Goal: Task Accomplishment & Management: Manage account settings

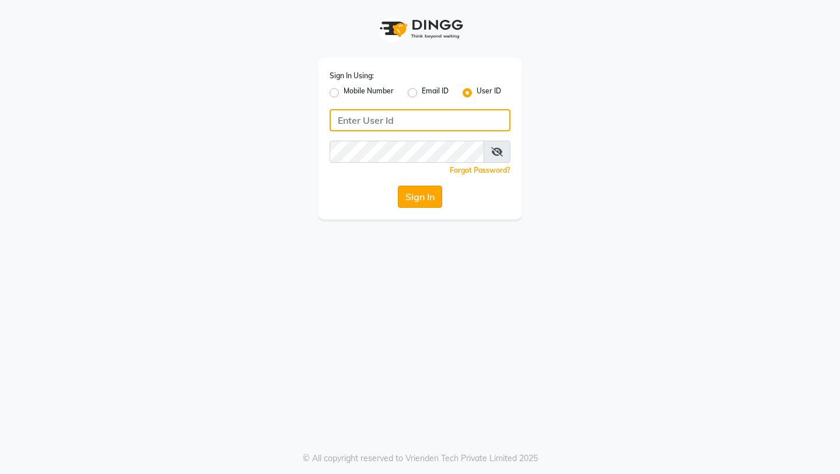
type input "blossom salon"
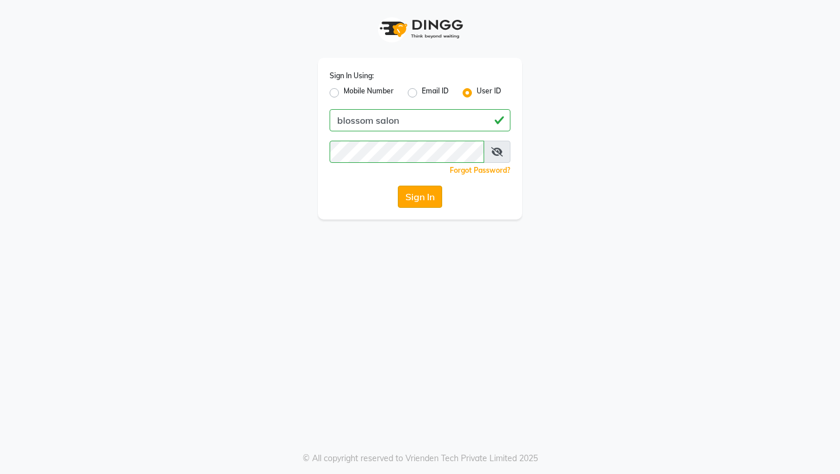
click at [421, 204] on button "Sign In" at bounding box center [420, 197] width 44 height 22
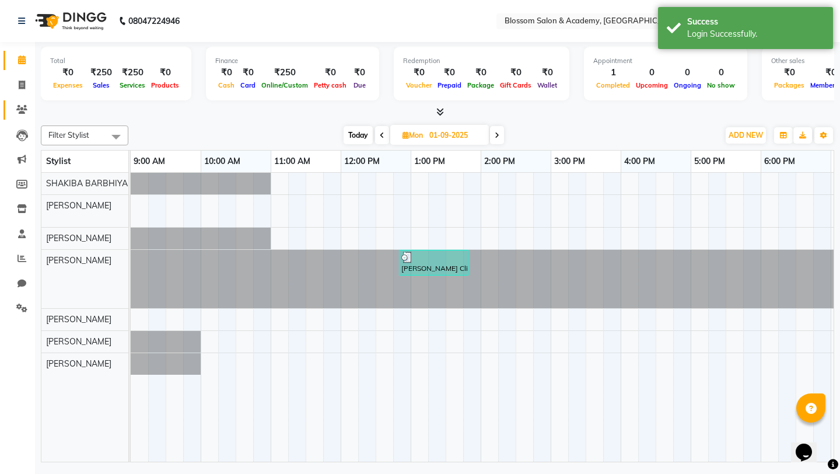
click at [22, 100] on link "Clients" at bounding box center [18, 109] width 28 height 19
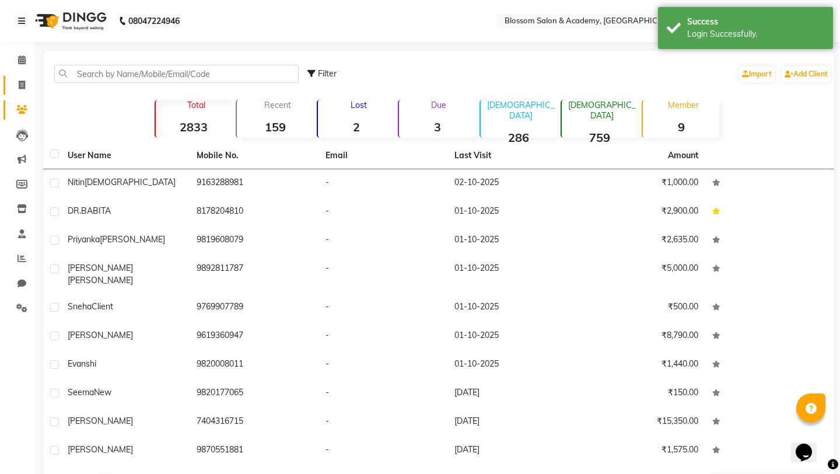
click at [22, 94] on link "Invoice" at bounding box center [18, 85] width 28 height 19
select select "8887"
select select "service"
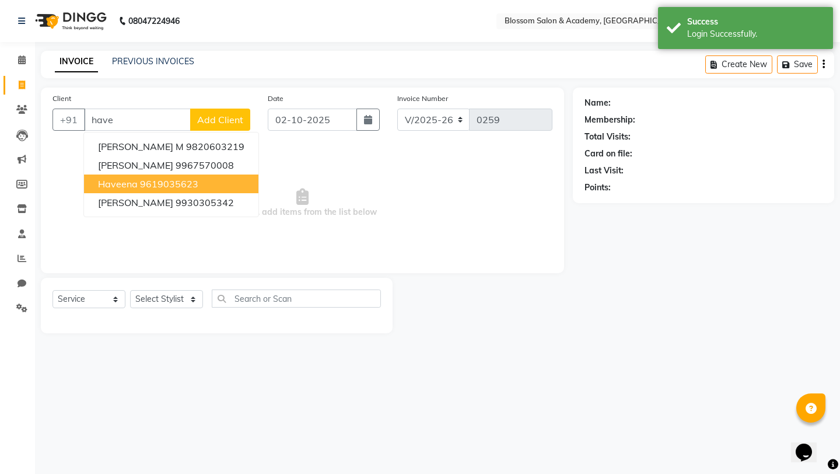
click at [127, 184] on span "Haveena" at bounding box center [118, 184] width 40 height 12
type input "9619035623"
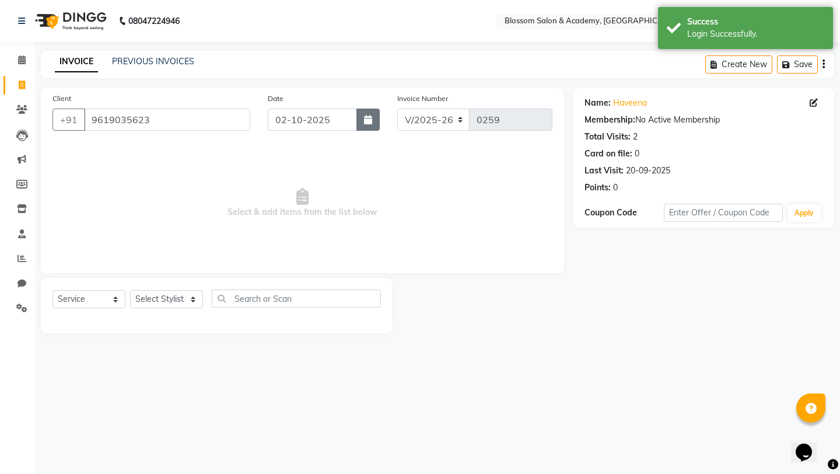
click at [368, 125] on button "button" at bounding box center [367, 120] width 23 height 22
select select "10"
select select "2025"
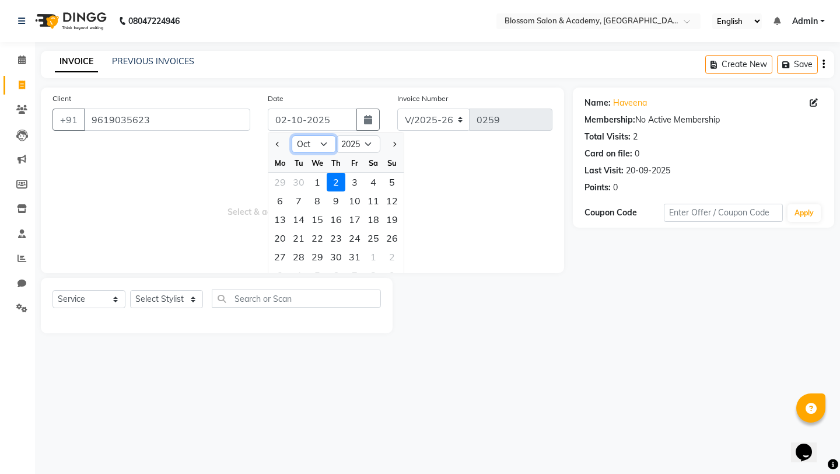
click at [309, 149] on select "Jan Feb Mar Apr May Jun [DATE] Aug Sep Oct Nov Dec" at bounding box center [314, 144] width 44 height 18
click at [292, 135] on select "Jan Feb Mar Apr May Jun [DATE] Aug Sep Oct Nov Dec" at bounding box center [314, 144] width 44 height 18
click at [309, 145] on select "Jan Feb Mar Apr May Jun [DATE] Aug Sep Oct Nov Dec" at bounding box center [314, 144] width 44 height 18
select select "9"
click at [292, 135] on select "Jan Feb Mar Apr May Jun [DATE] Aug Sep Oct Nov Dec" at bounding box center [314, 144] width 44 height 18
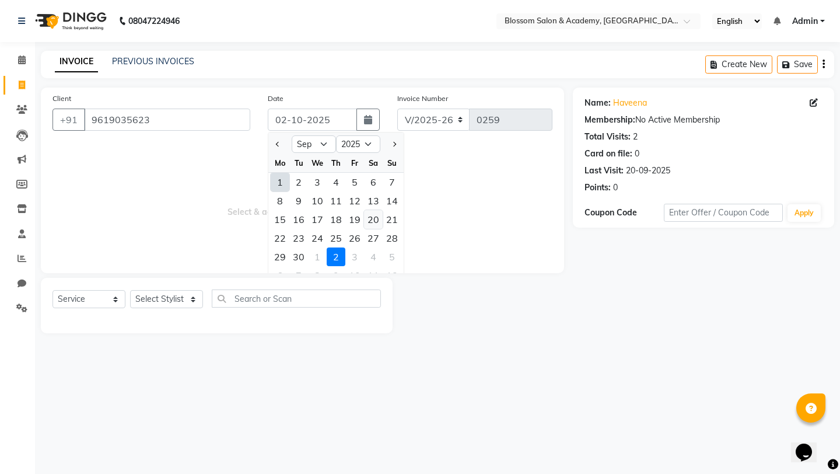
click at [373, 222] on div "20" at bounding box center [373, 219] width 19 height 19
type input "20-09-2025"
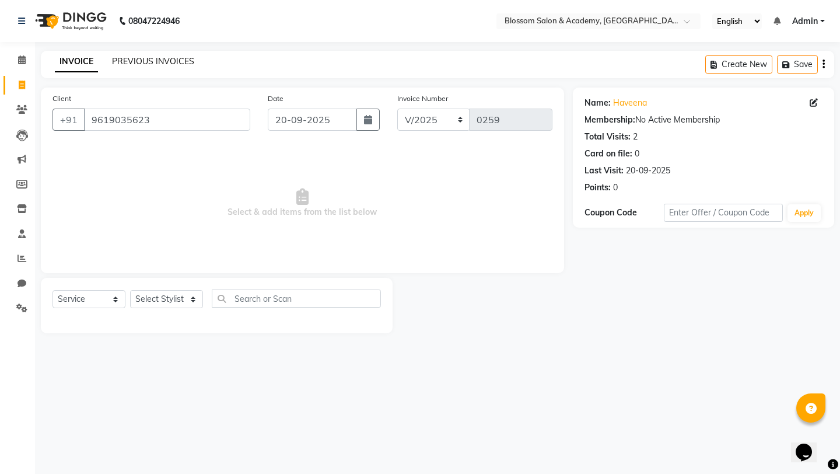
click at [146, 61] on link "PREVIOUS INVOICES" at bounding box center [153, 61] width 82 height 11
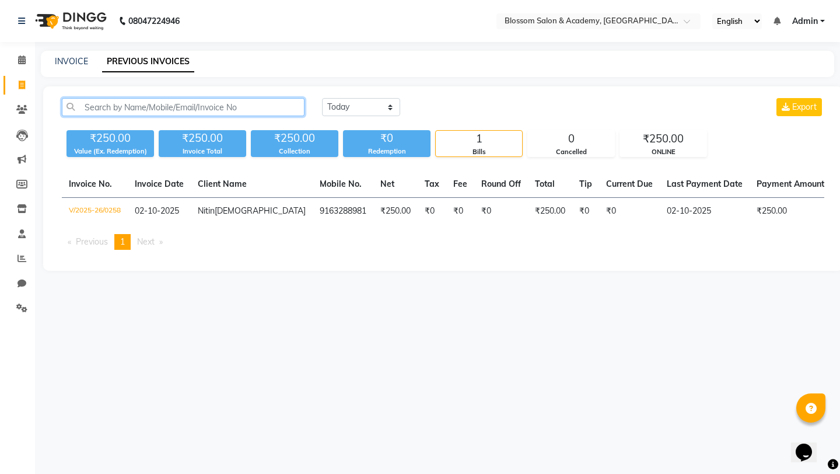
click at [211, 110] on input "text" at bounding box center [183, 107] width 243 height 18
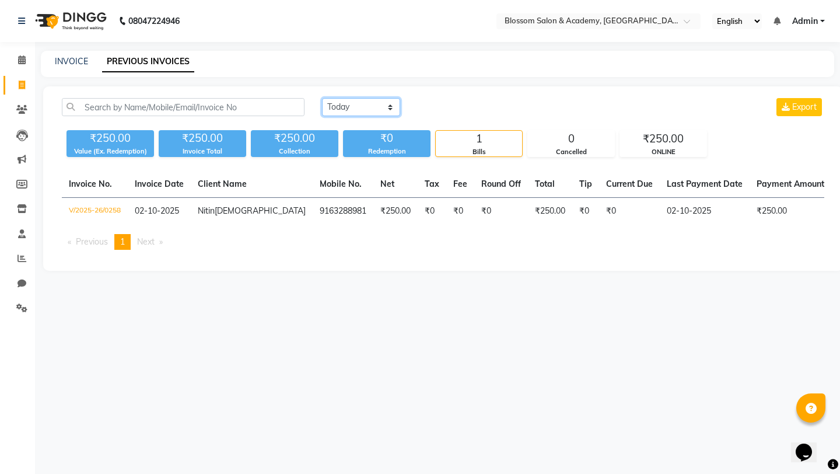
click at [379, 106] on select "[DATE] [DATE] Custom Range" at bounding box center [361, 107] width 78 height 18
select select "range"
click at [322, 98] on select "[DATE] [DATE] Custom Range" at bounding box center [361, 107] width 78 height 18
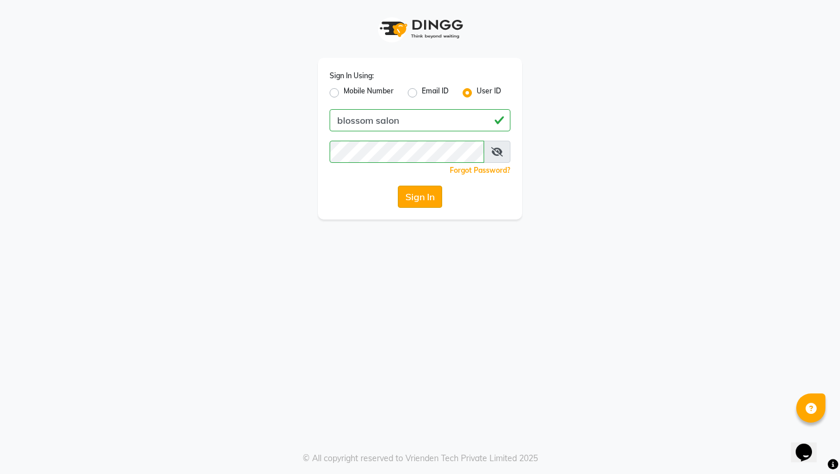
click at [419, 195] on button "Sign In" at bounding box center [420, 197] width 44 height 22
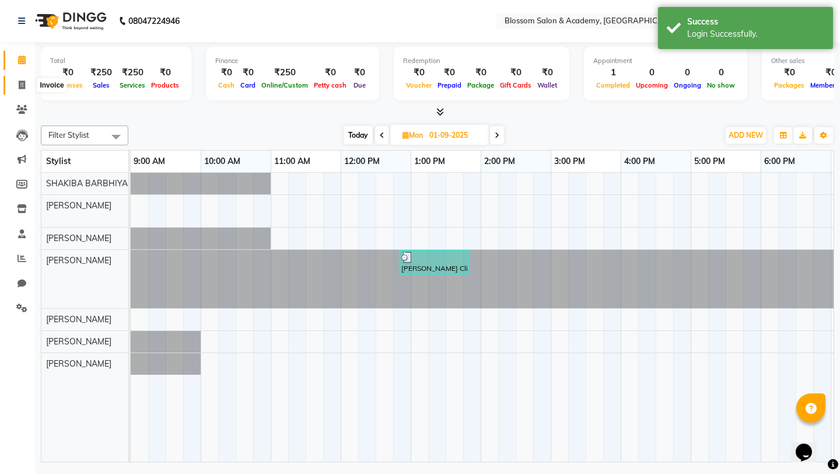
click at [13, 80] on span at bounding box center [22, 85] width 20 height 13
select select "service"
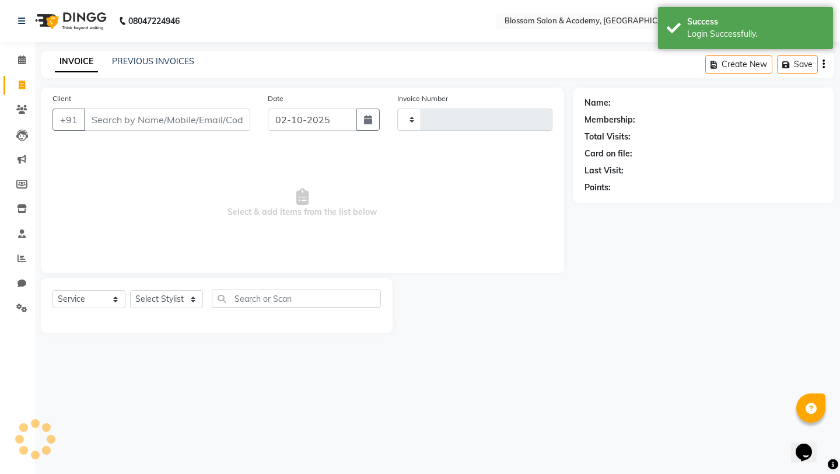
type input "0259"
select select "8887"
click at [160, 54] on div "INVOICE PREVIOUS INVOICES Create New Save" at bounding box center [437, 64] width 793 height 27
click at [163, 61] on link "PREVIOUS INVOICES" at bounding box center [153, 61] width 82 height 11
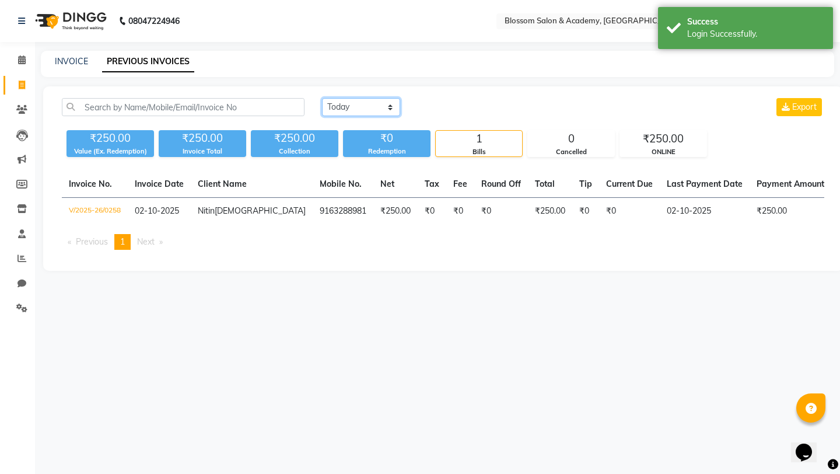
click at [370, 111] on select "[DATE] [DATE] Custom Range" at bounding box center [361, 107] width 78 height 18
select select "range"
click at [322, 98] on select "[DATE] [DATE] Custom Range" at bounding box center [361, 107] width 78 height 18
click at [457, 108] on input "02-10-2025" at bounding box center [456, 107] width 82 height 16
select select "10"
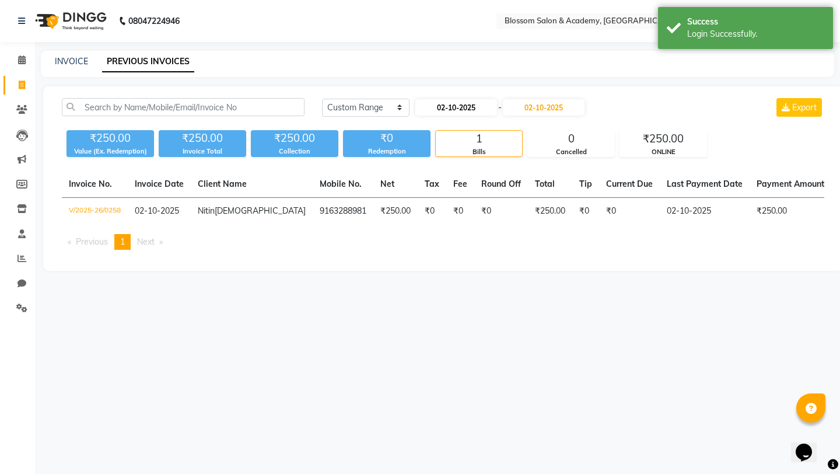
select select "2025"
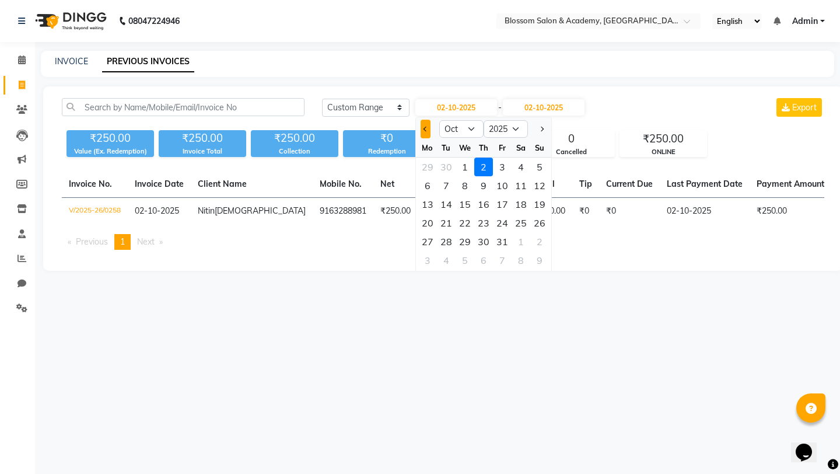
click at [421, 127] on button "Previous month" at bounding box center [426, 129] width 10 height 19
select select "9"
click at [515, 211] on div "20" at bounding box center [521, 204] width 19 height 19
type input "20-09-2025"
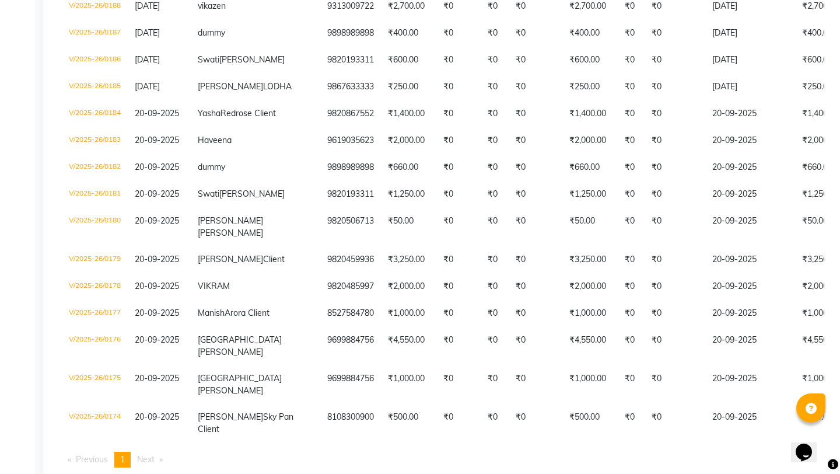
scroll to position [2268, 0]
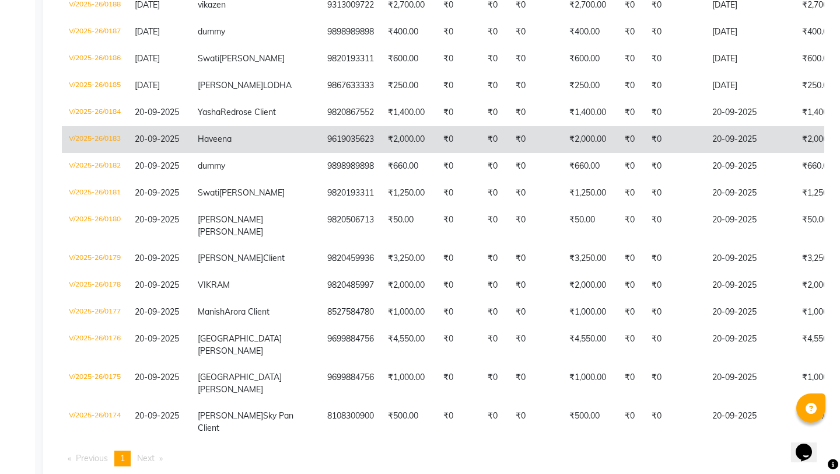
click at [381, 153] on td "₹2,000.00" at bounding box center [408, 139] width 55 height 27
